Goal: Check status: Check status

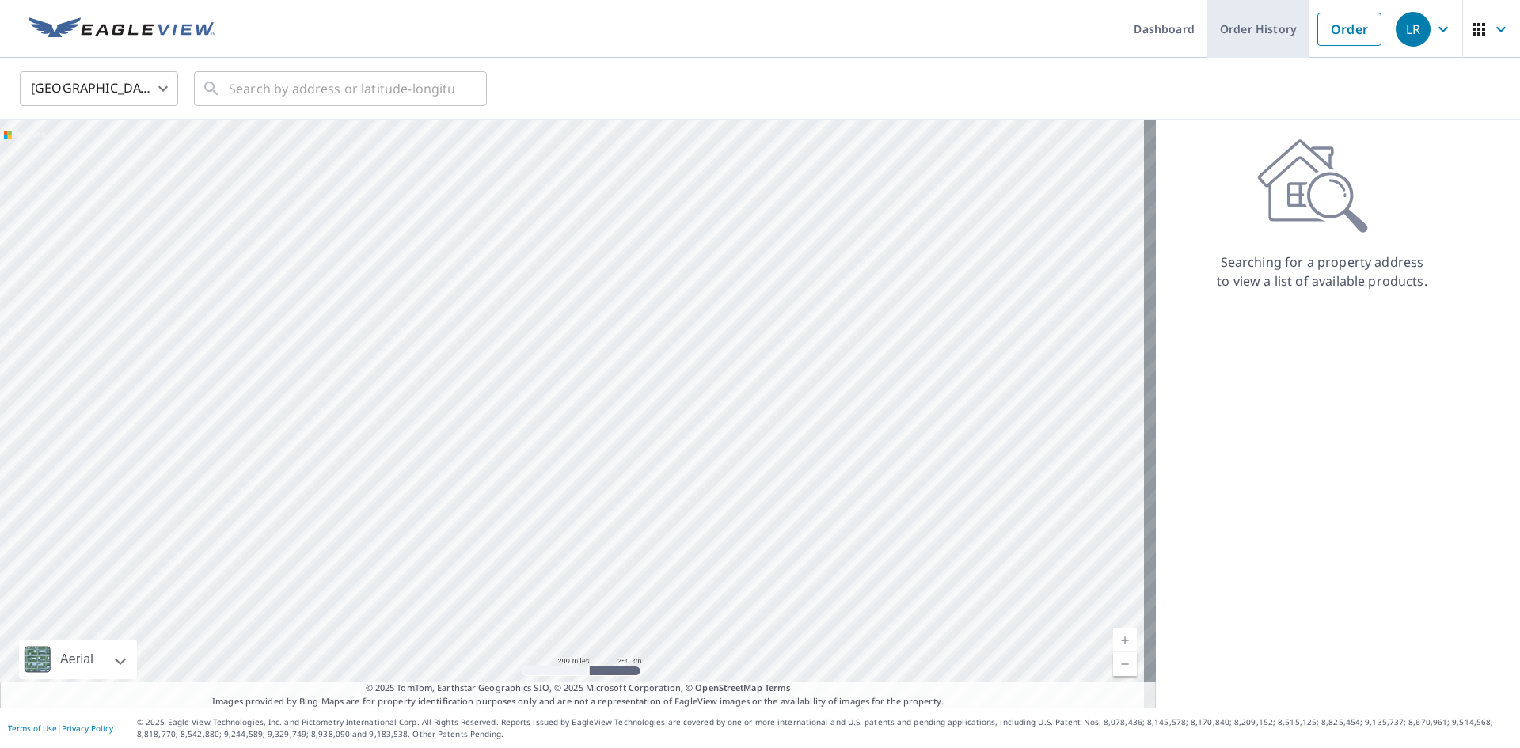
click at [1246, 32] on link "Order History" at bounding box center [1258, 29] width 102 height 58
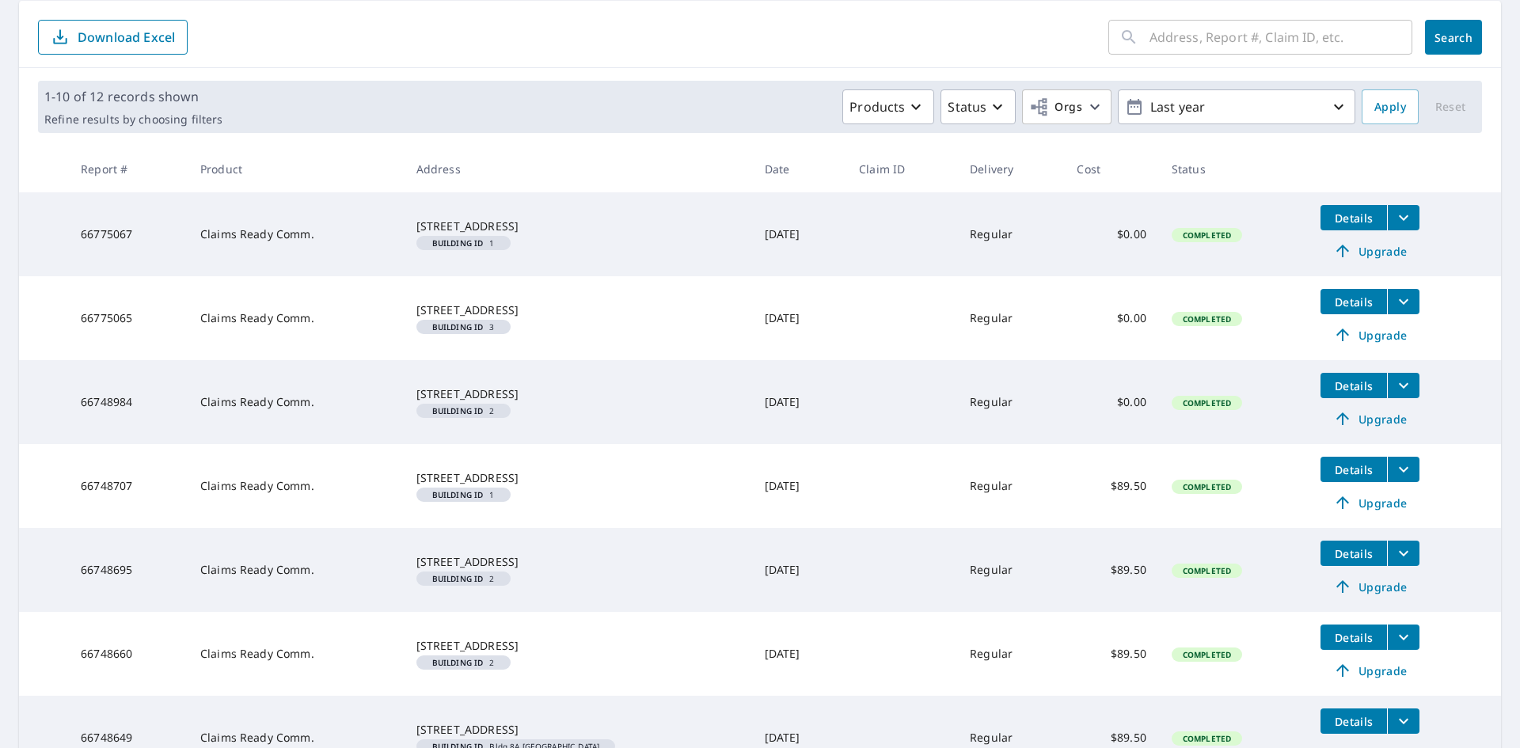
scroll to position [317, 0]
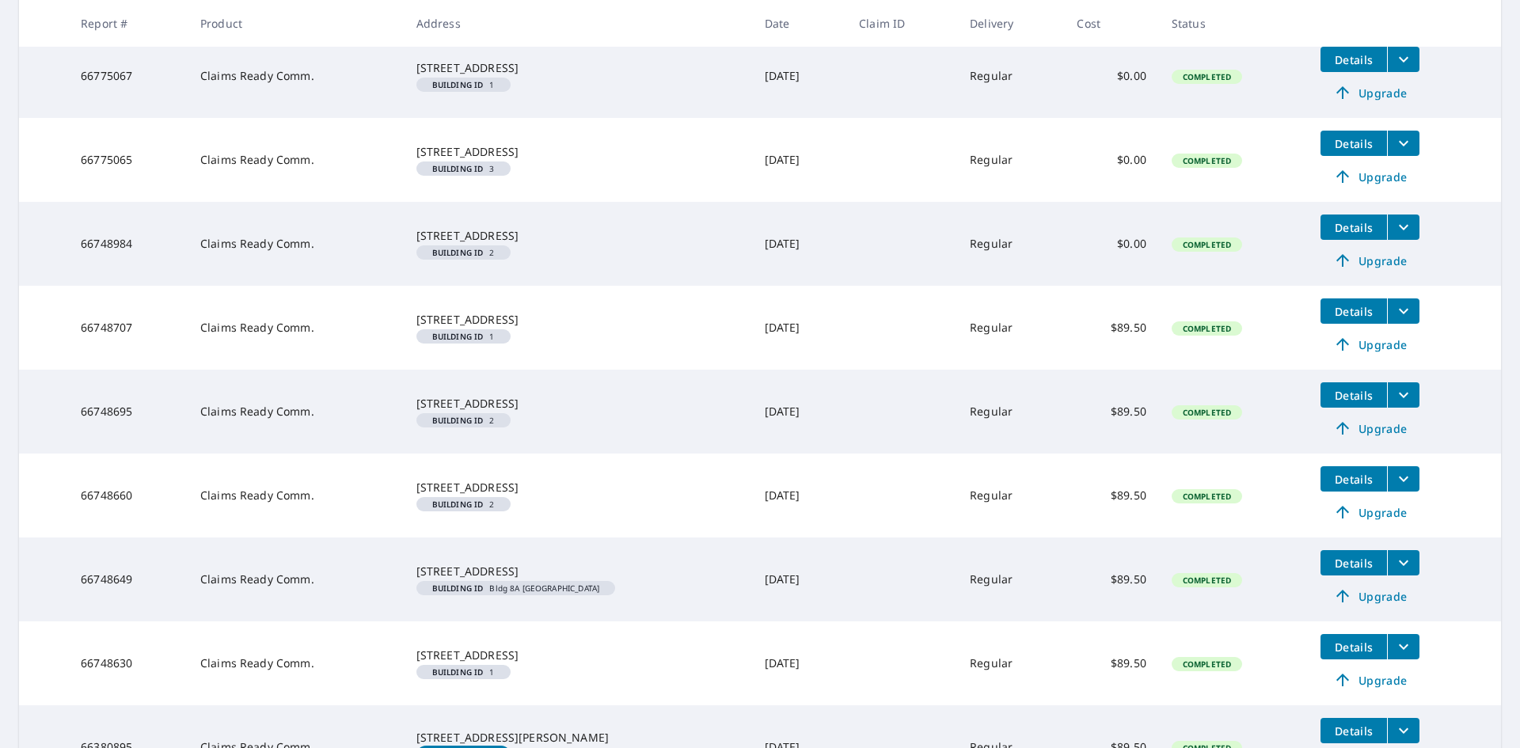
click at [1399, 310] on icon "filesDropdownBtn-66748707" at bounding box center [1404, 312] width 10 height 6
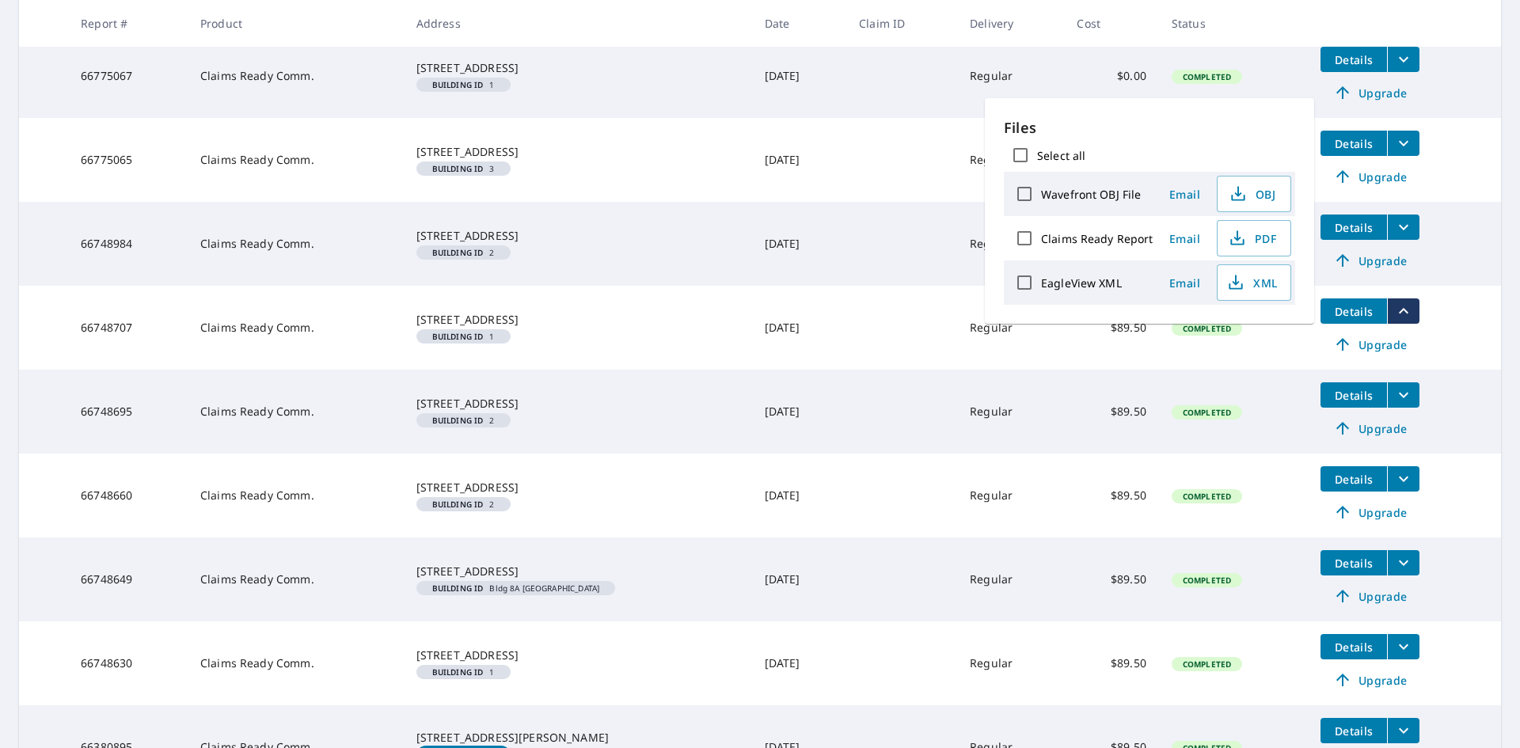
click at [1350, 314] on span "Details" at bounding box center [1354, 311] width 48 height 15
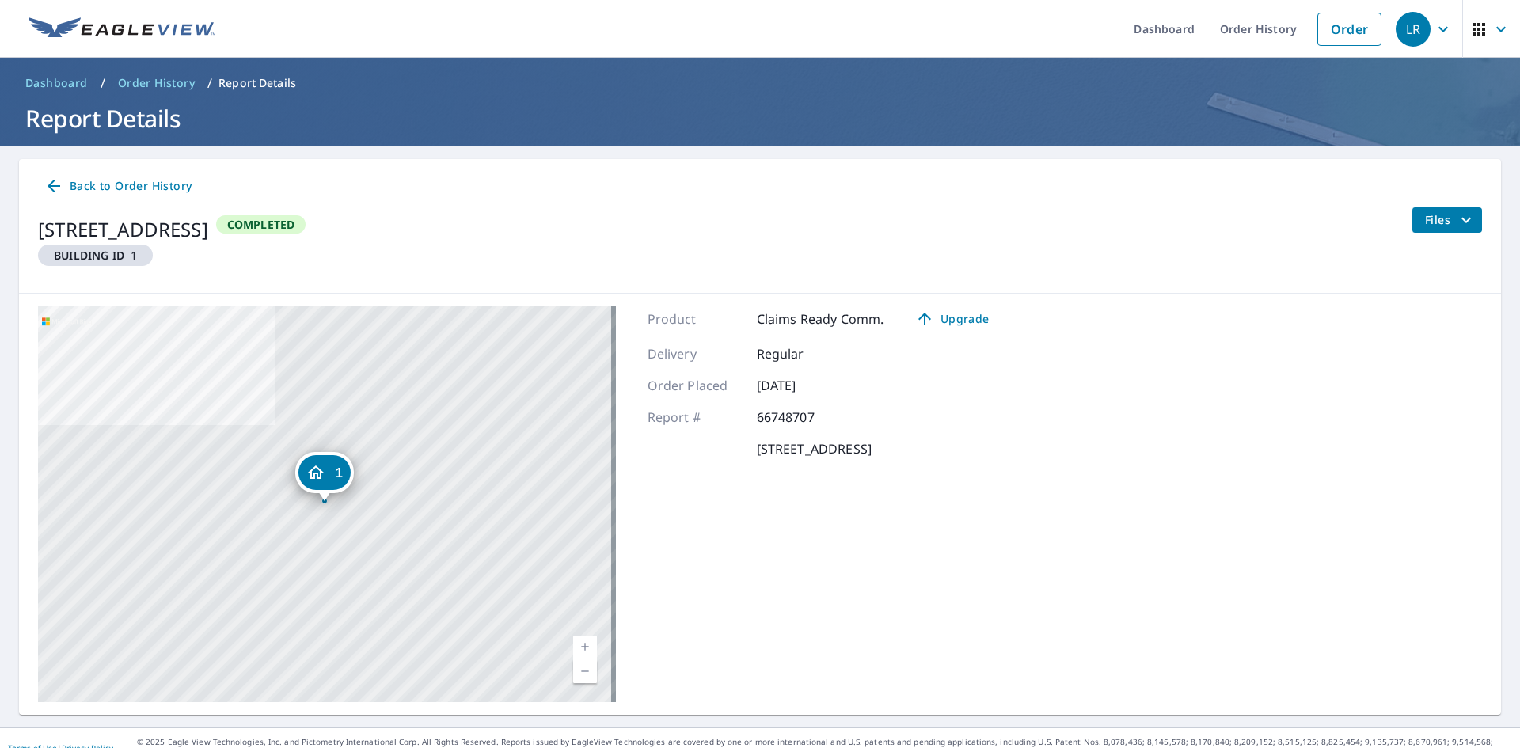
click at [1440, 221] on span "Files" at bounding box center [1450, 220] width 51 height 19
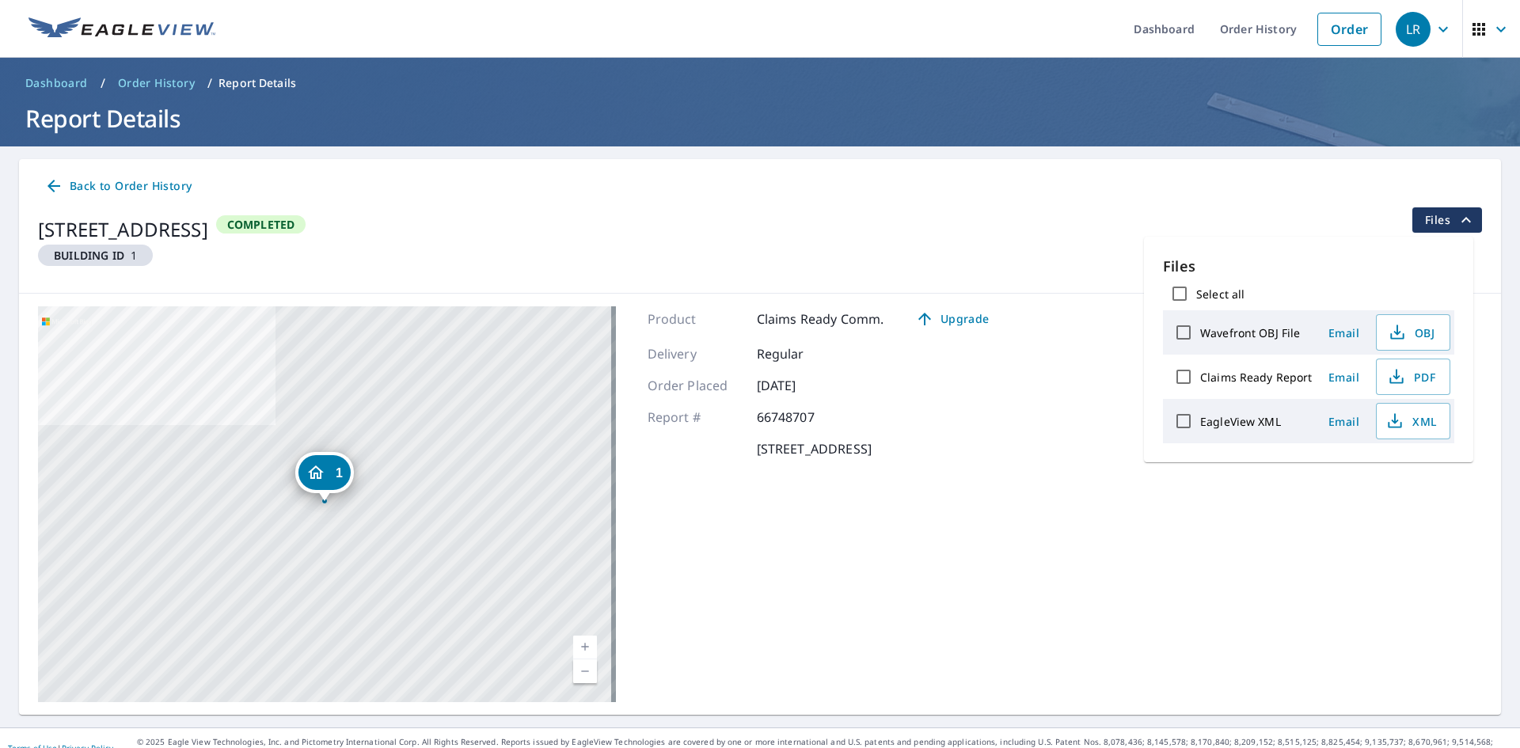
click at [1440, 221] on span "Files" at bounding box center [1450, 220] width 51 height 19
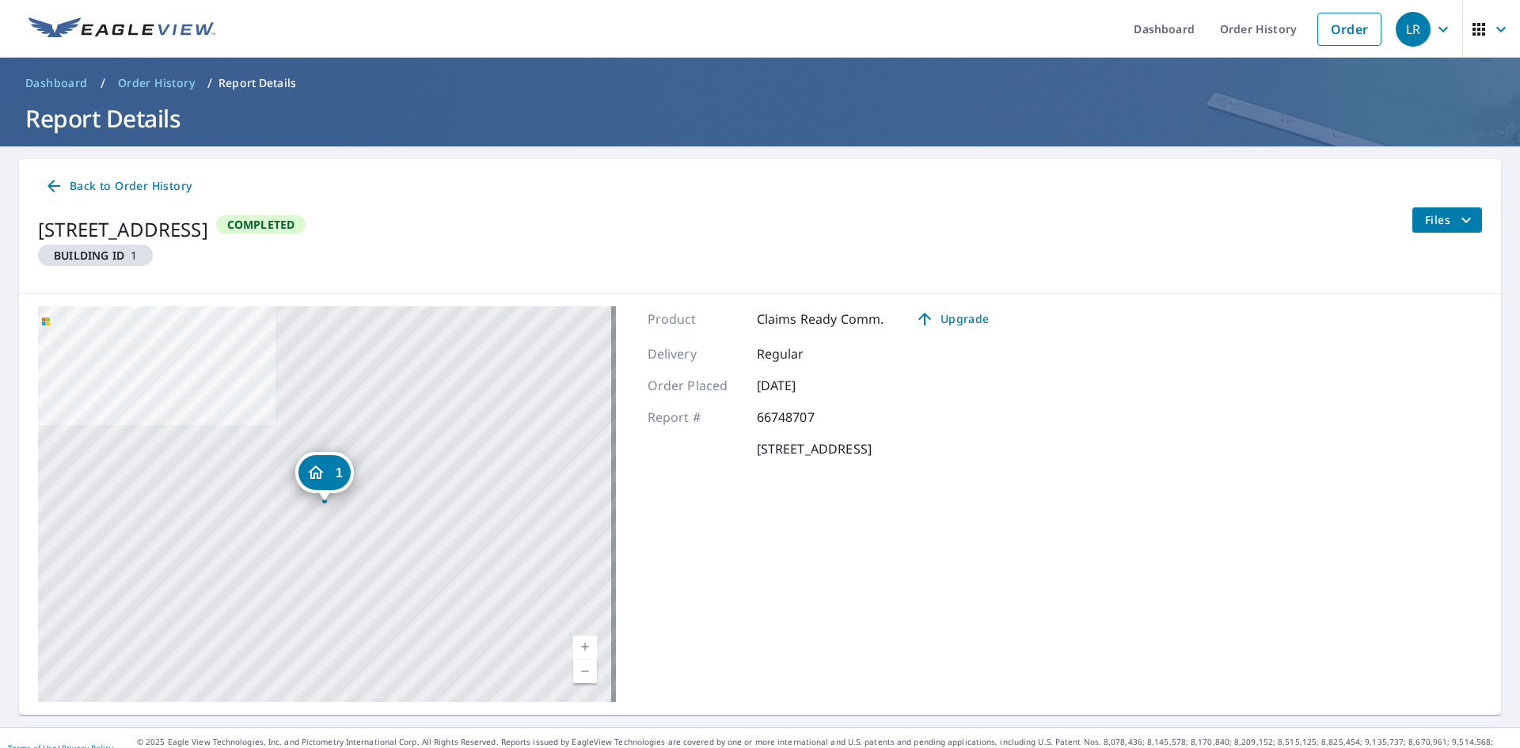
click at [54, 184] on icon at bounding box center [53, 186] width 19 height 19
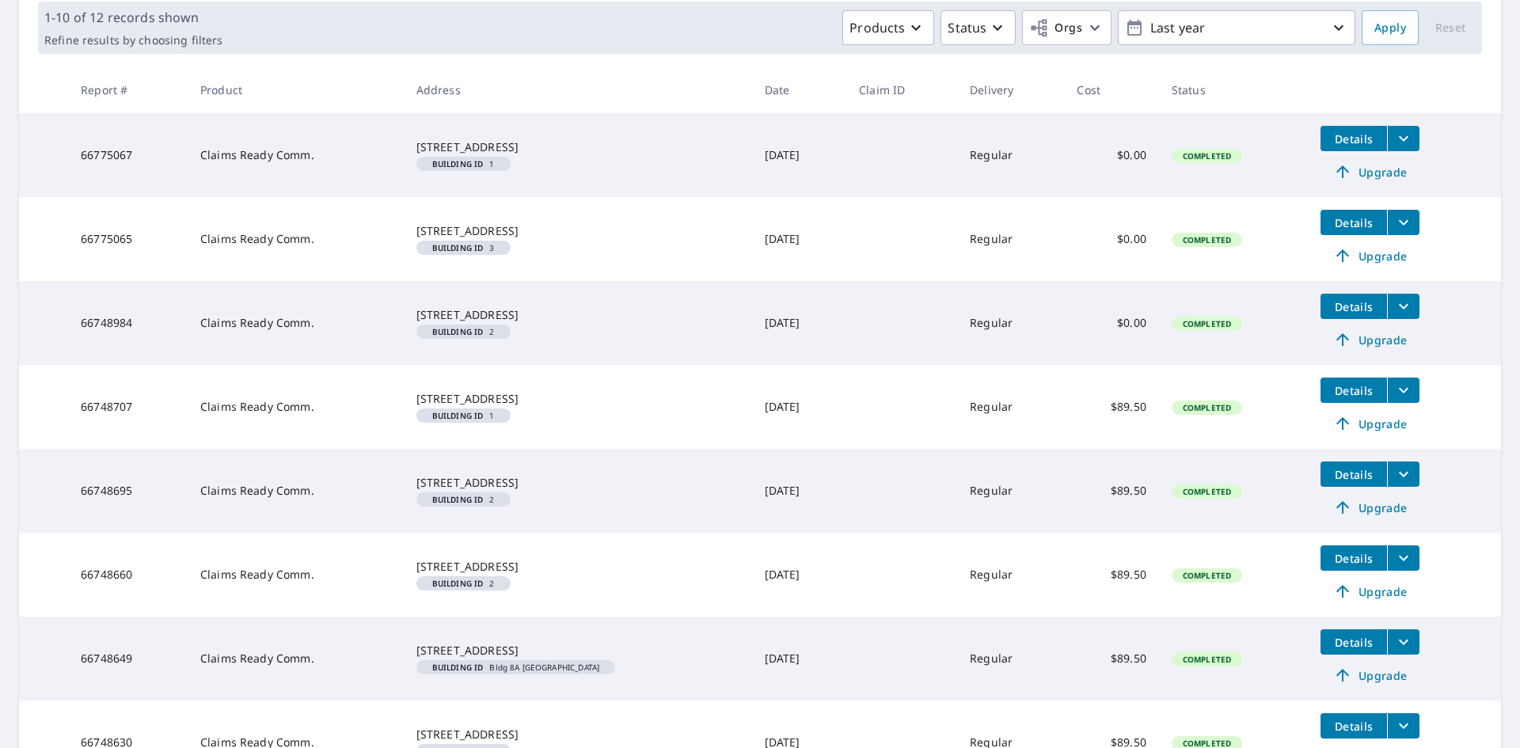
scroll to position [158, 0]
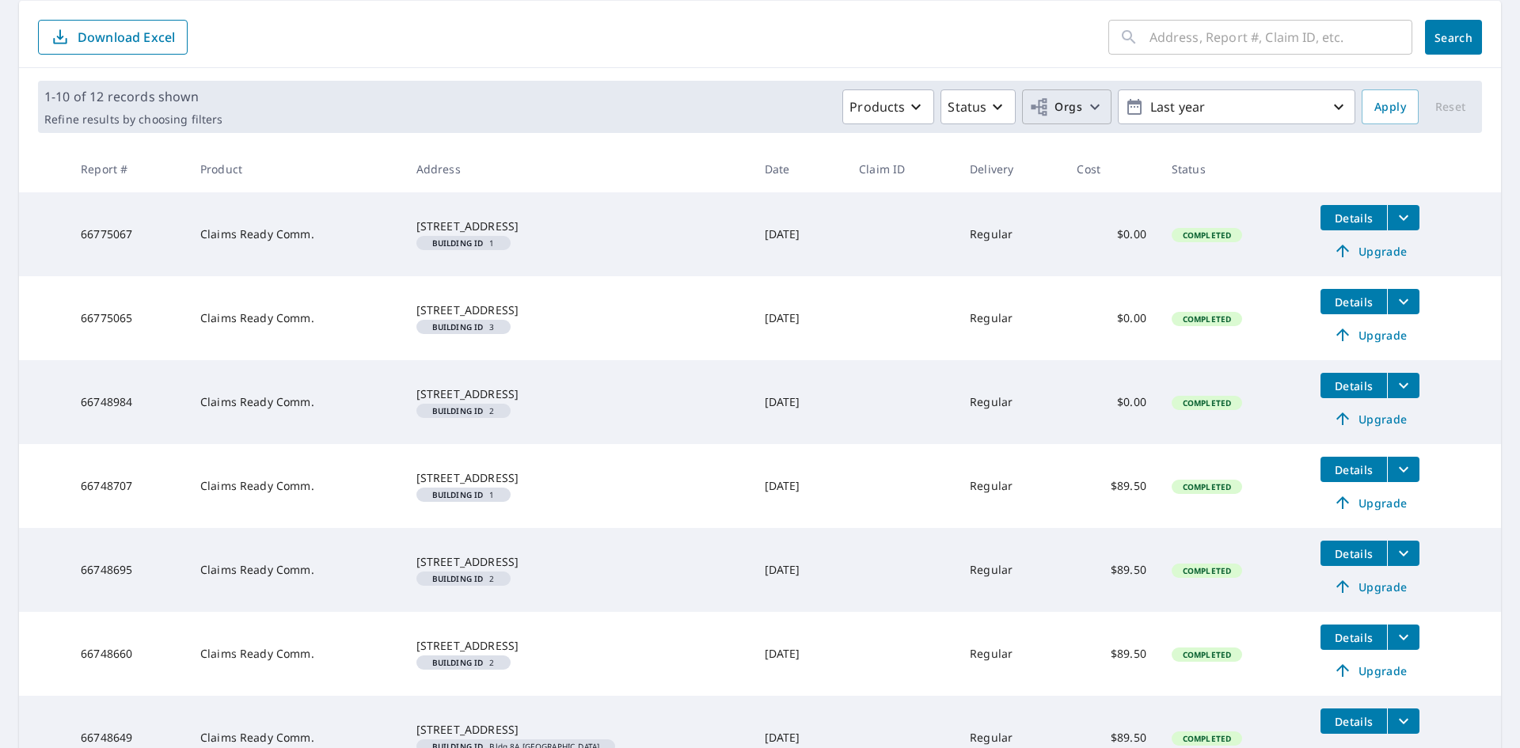
click at [1090, 107] on icon "button" at bounding box center [1095, 108] width 10 height 6
click at [1090, 107] on icon "button" at bounding box center [1095, 107] width 10 height 6
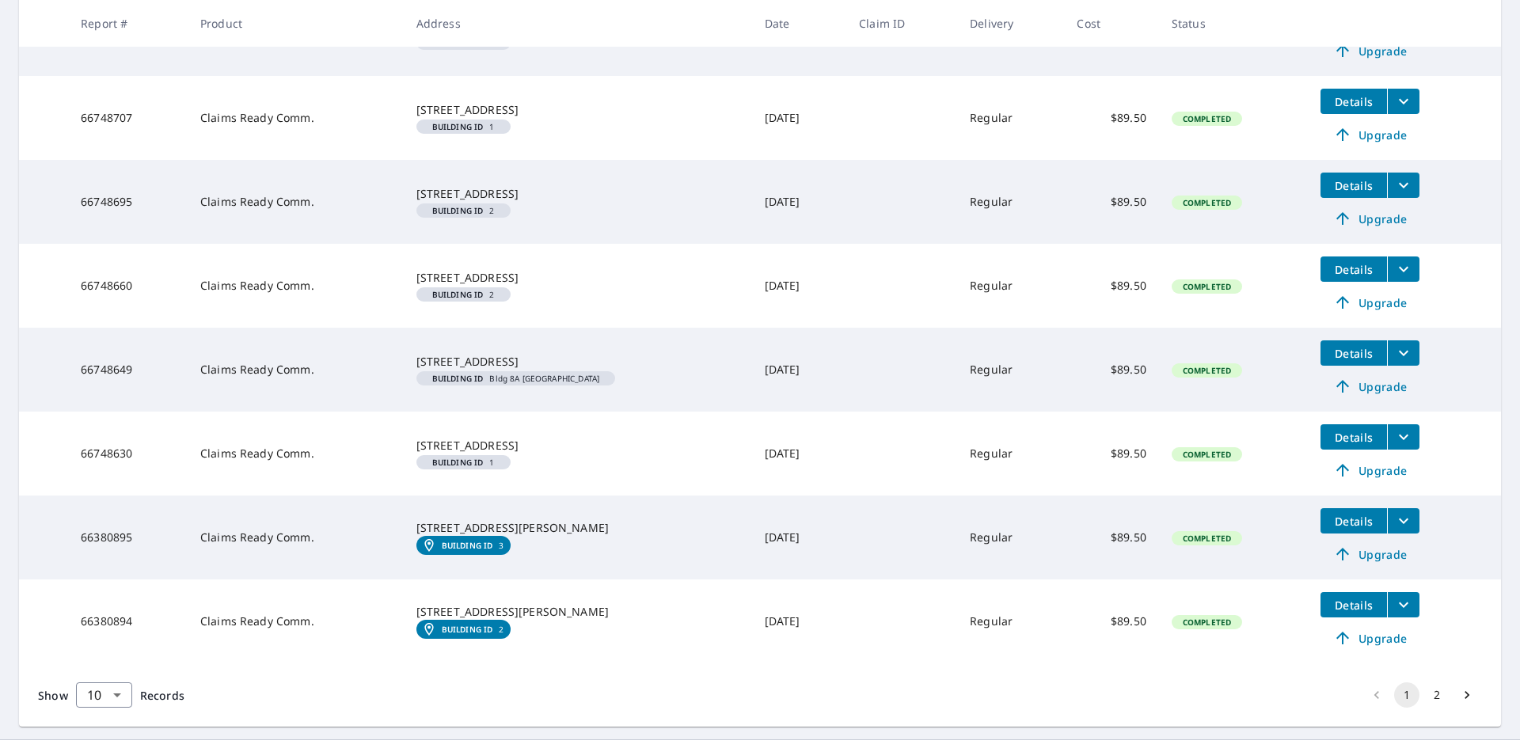
scroll to position [558, 0]
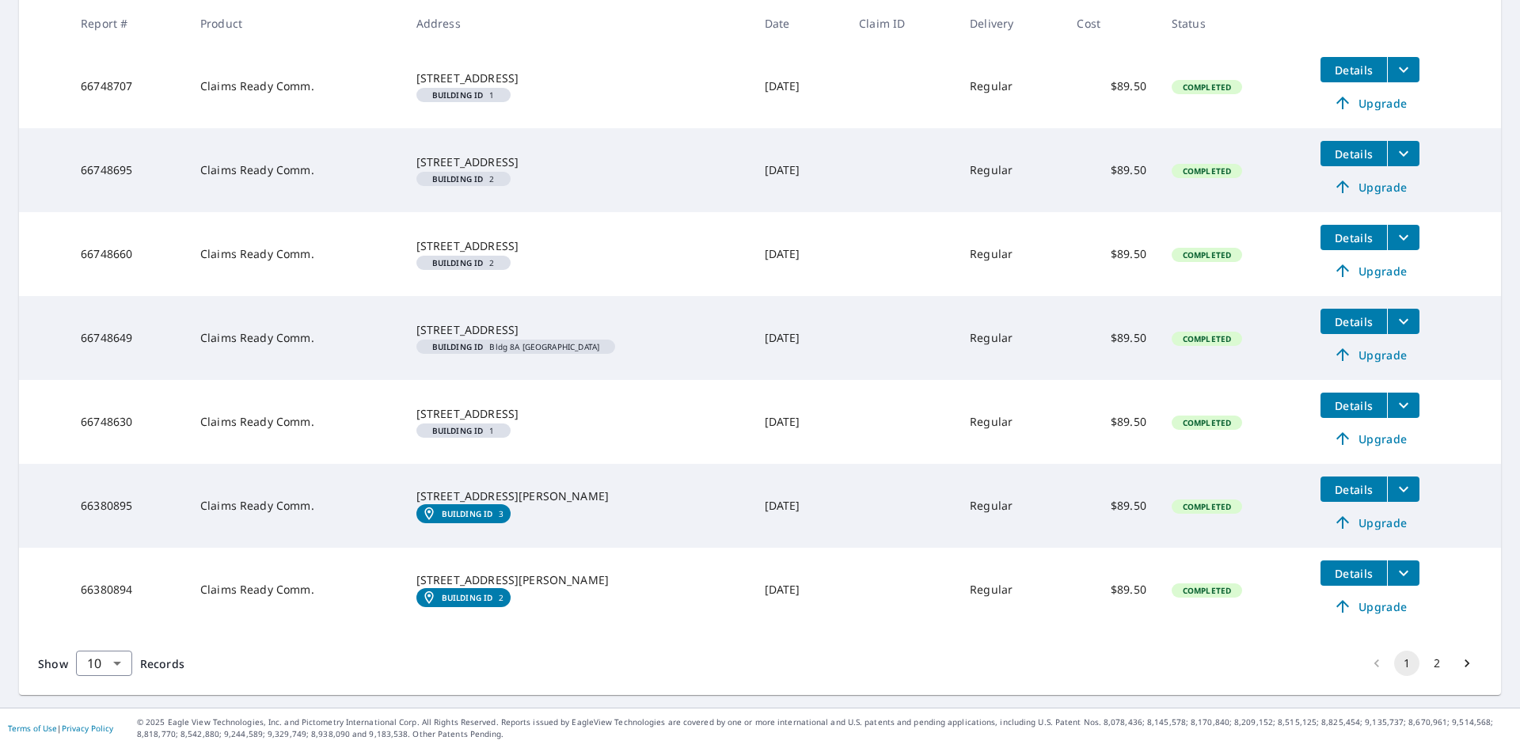
click at [603, 422] on div "[STREET_ADDRESS]" at bounding box center [577, 414] width 323 height 16
click at [1197, 506] on span "Completed" at bounding box center [1206, 506] width 67 height 11
click at [1424, 660] on button "2" at bounding box center [1436, 663] width 25 height 25
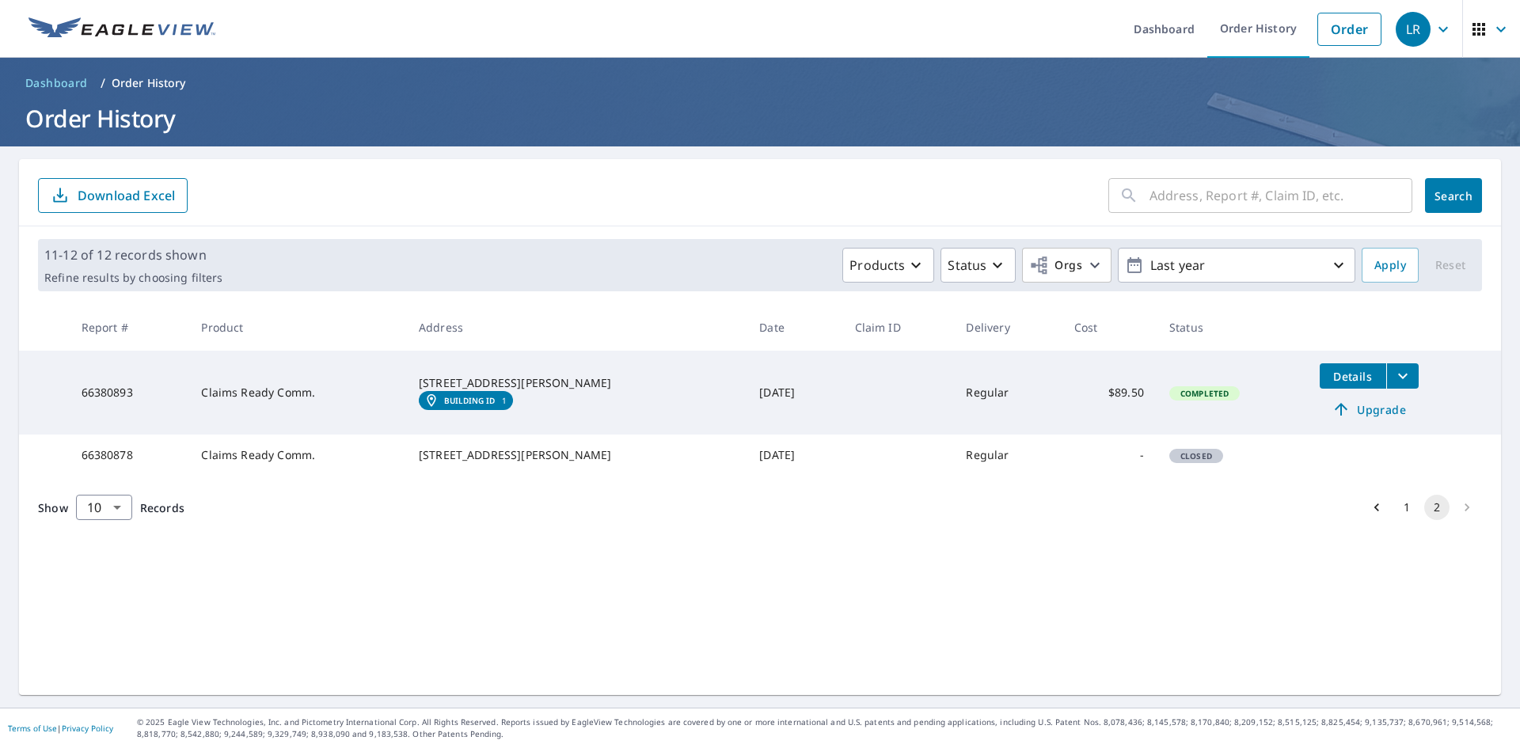
click at [1394, 520] on button "1" at bounding box center [1406, 507] width 25 height 25
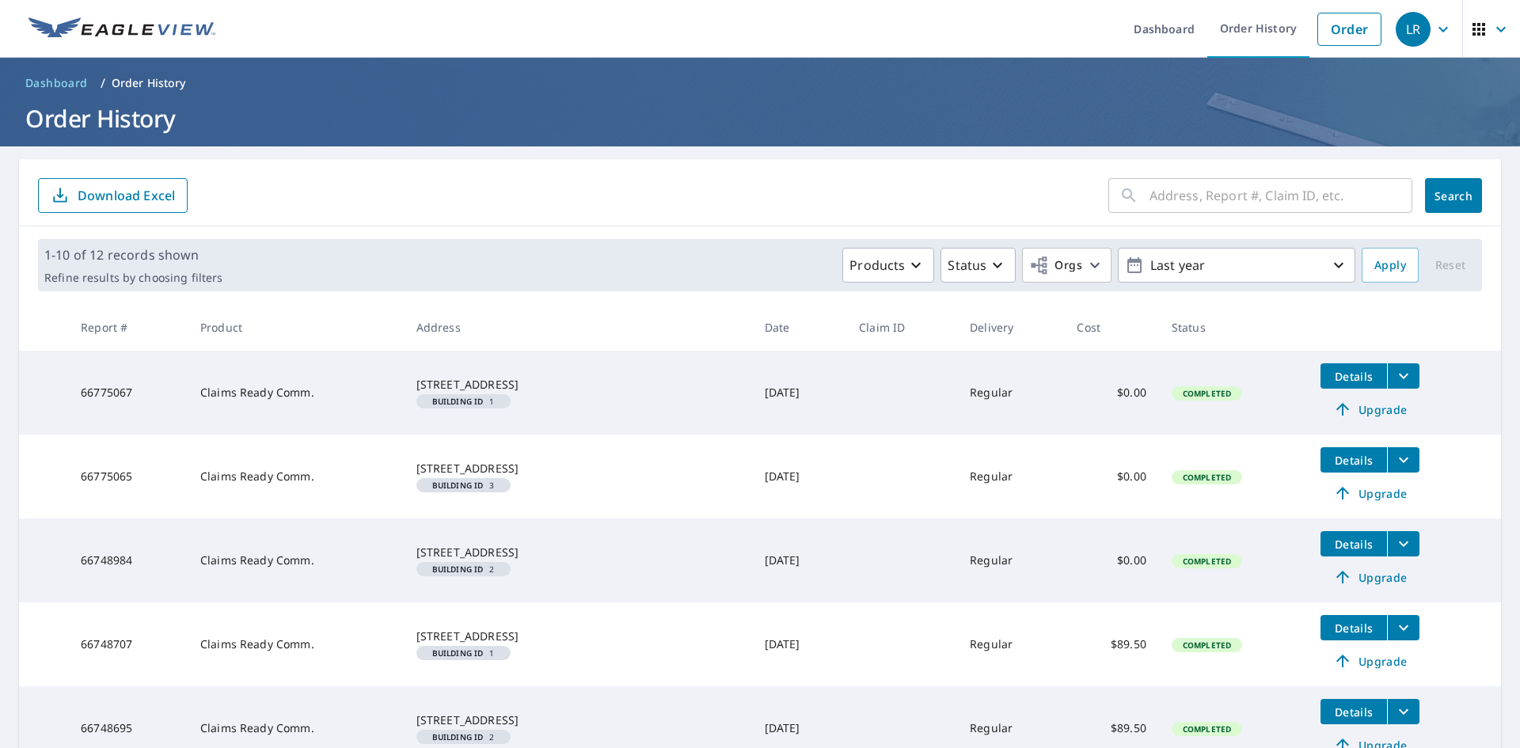
click at [74, 83] on span "Dashboard" at bounding box center [56, 83] width 63 height 16
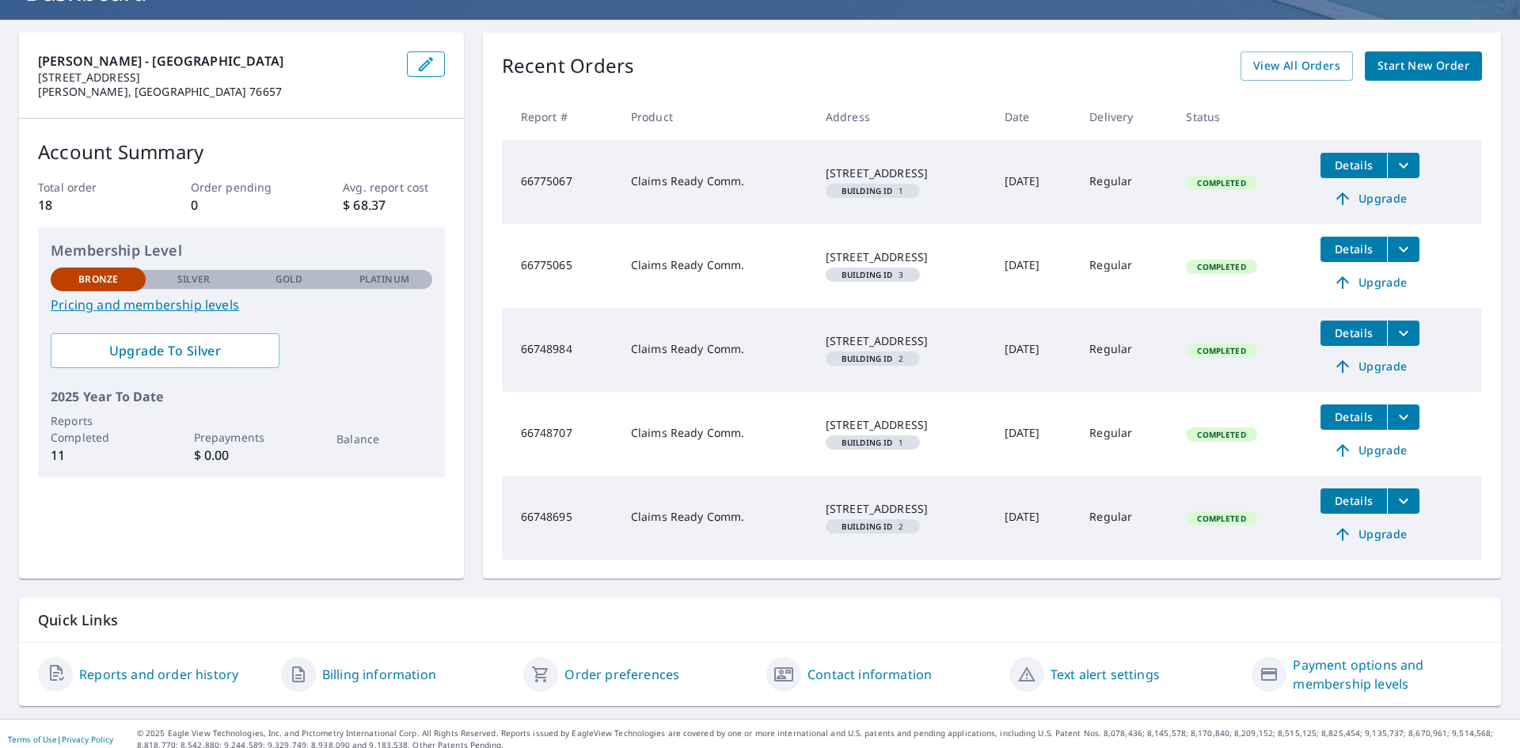
scroll to position [138, 0]
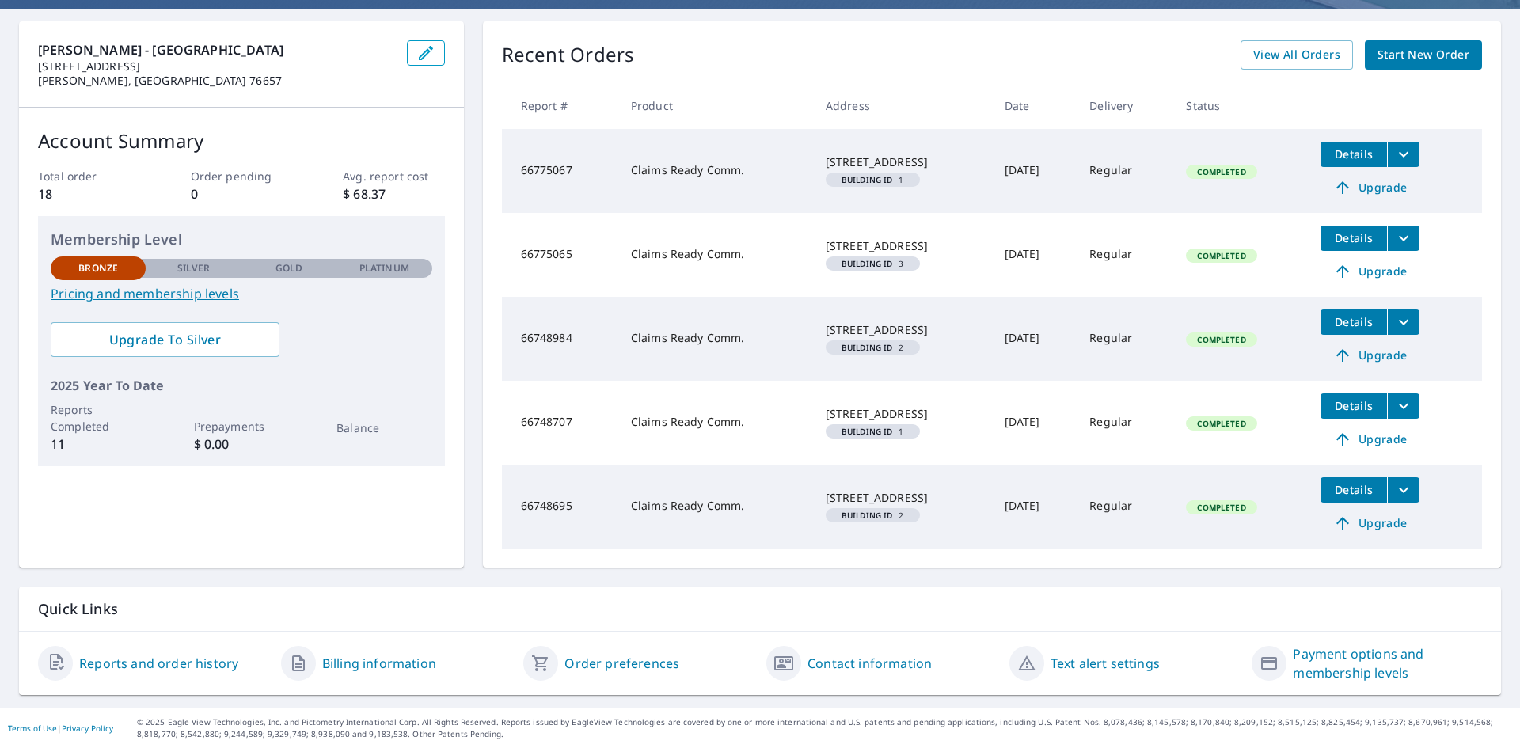
click at [406, 666] on link "Billing information" at bounding box center [379, 663] width 114 height 19
